Goal: Complete application form

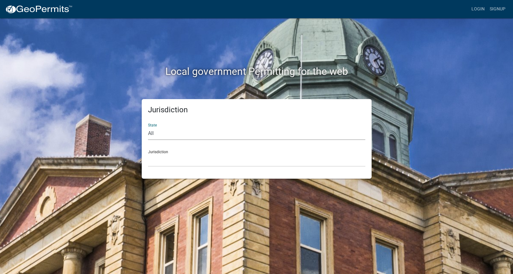
click at [148, 127] on select "All [US_STATE] [US_STATE] [US_STATE] [US_STATE] [US_STATE] [US_STATE] [US_STATE…" at bounding box center [256, 133] width 217 height 13
select select "[US_STATE]"
click option "[US_STATE]" at bounding box center [0, 0] width 0 height 0
click at [148, 154] on select "[GEOGRAPHIC_DATA], [US_STATE][PERSON_NAME][GEOGRAPHIC_DATA], [US_STATE][PERSON_…" at bounding box center [256, 160] width 217 height 13
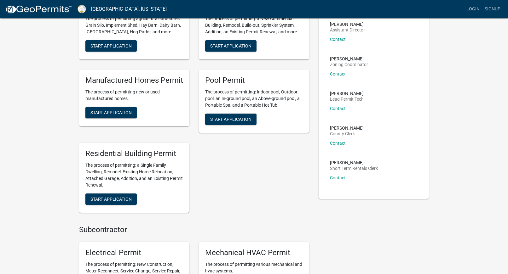
scroll to position [96, 0]
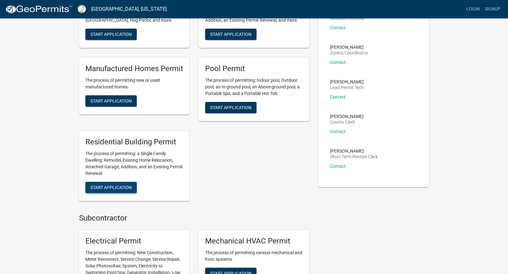
click at [106, 186] on span "Start Application" at bounding box center [110, 187] width 41 height 5
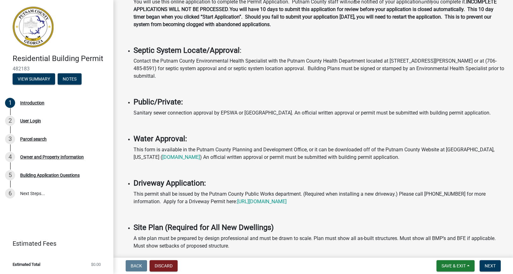
scroll to position [180, 0]
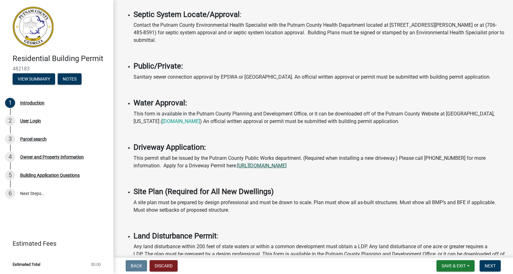
click at [287, 166] on link "[URL][DOMAIN_NAME]" at bounding box center [261, 166] width 49 height 6
